Goal: Information Seeking & Learning: Find specific fact

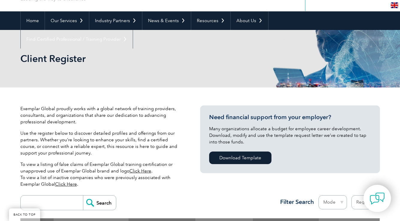
scroll to position [180, 0]
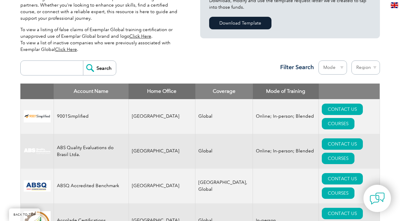
click at [366, 70] on select "Region [GEOGRAPHIC_DATA] [GEOGRAPHIC_DATA] [GEOGRAPHIC_DATA] [GEOGRAPHIC_DATA] …" at bounding box center [366, 68] width 28 height 14
select select "[GEOGRAPHIC_DATA]"
click at [352, 61] on select "Region [GEOGRAPHIC_DATA] [GEOGRAPHIC_DATA] [GEOGRAPHIC_DATA] [GEOGRAPHIC_DATA] …" at bounding box center [366, 68] width 28 height 14
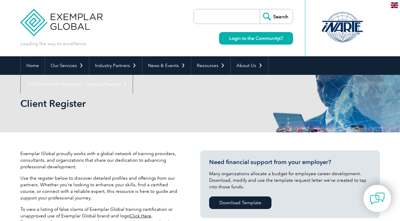
select select "[GEOGRAPHIC_DATA]"
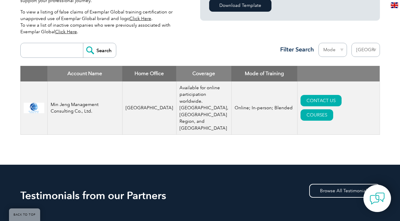
scroll to position [225, 0]
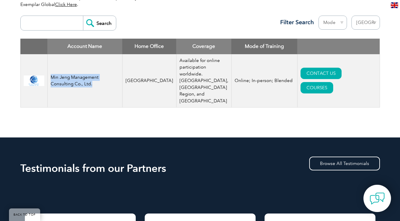
drag, startPoint x: 97, startPoint y: 83, endPoint x: 51, endPoint y: 78, distance: 45.8
click at [51, 78] on td "Min Jeng Management Consulting Co., Ltd." at bounding box center [84, 80] width 75 height 53
drag, startPoint x: 51, startPoint y: 78, endPoint x: 122, endPoint y: 131, distance: 88.9
click at [122, 131] on div "Exemplar Global proudly works with a global network of training providers, cons…" at bounding box center [200, 23] width 360 height 230
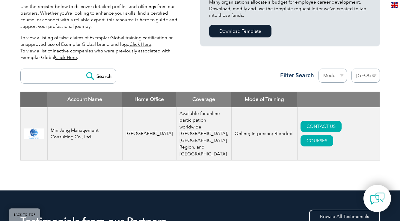
scroll to position [186, 0]
